Goal: Book appointment/travel/reservation

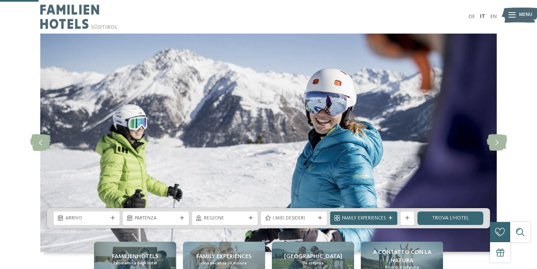
scroll to position [131, 0]
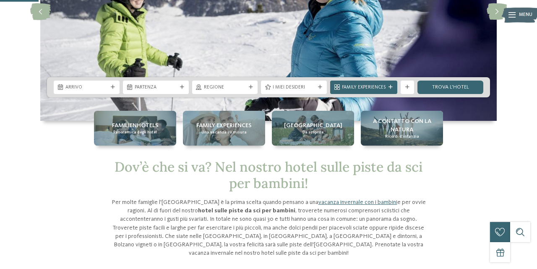
click at [110, 84] on div "Arrivo" at bounding box center [87, 87] width 66 height 13
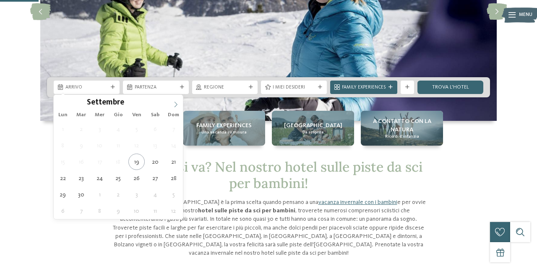
click at [171, 101] on span at bounding box center [176, 102] width 14 height 14
click at [175, 102] on icon at bounding box center [176, 104] width 6 height 6
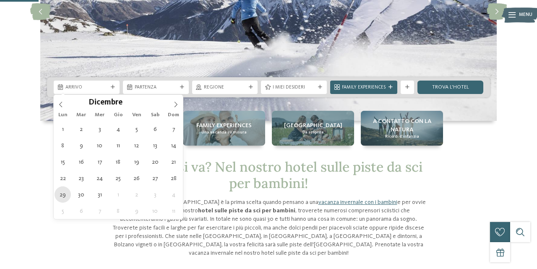
type div "[DATE]"
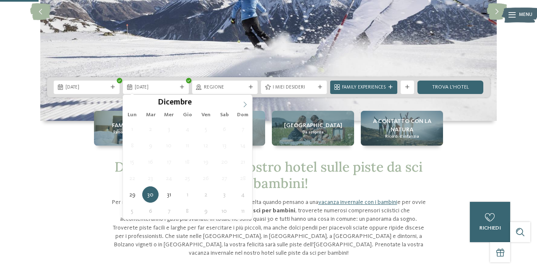
type input "****"
click at [245, 99] on span at bounding box center [245, 102] width 14 height 14
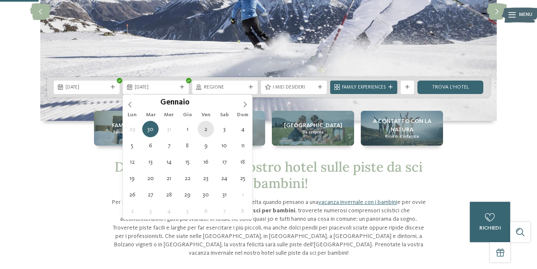
type div "[DATE]"
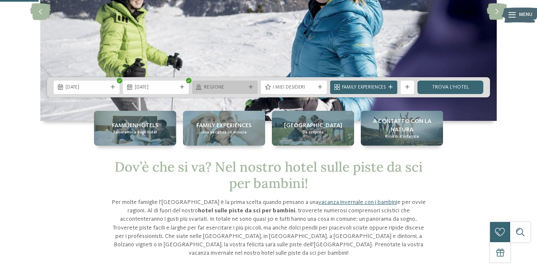
click at [240, 87] on span "Regione" at bounding box center [225, 87] width 42 height 7
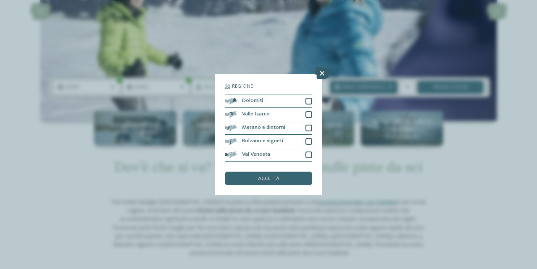
click at [323, 74] on icon at bounding box center [322, 74] width 14 height 12
